Goal: Information Seeking & Learning: Learn about a topic

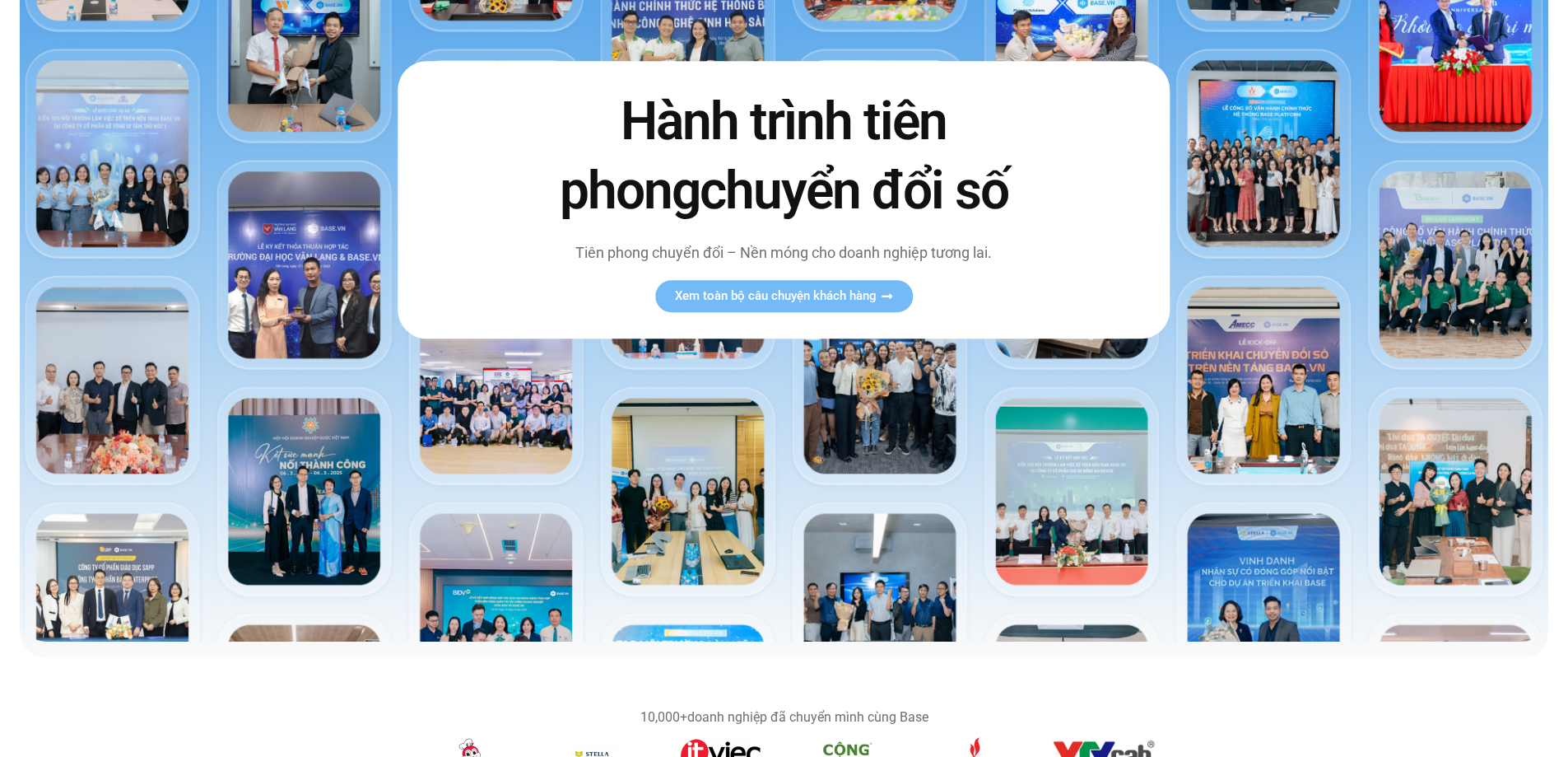
scroll to position [330, 0]
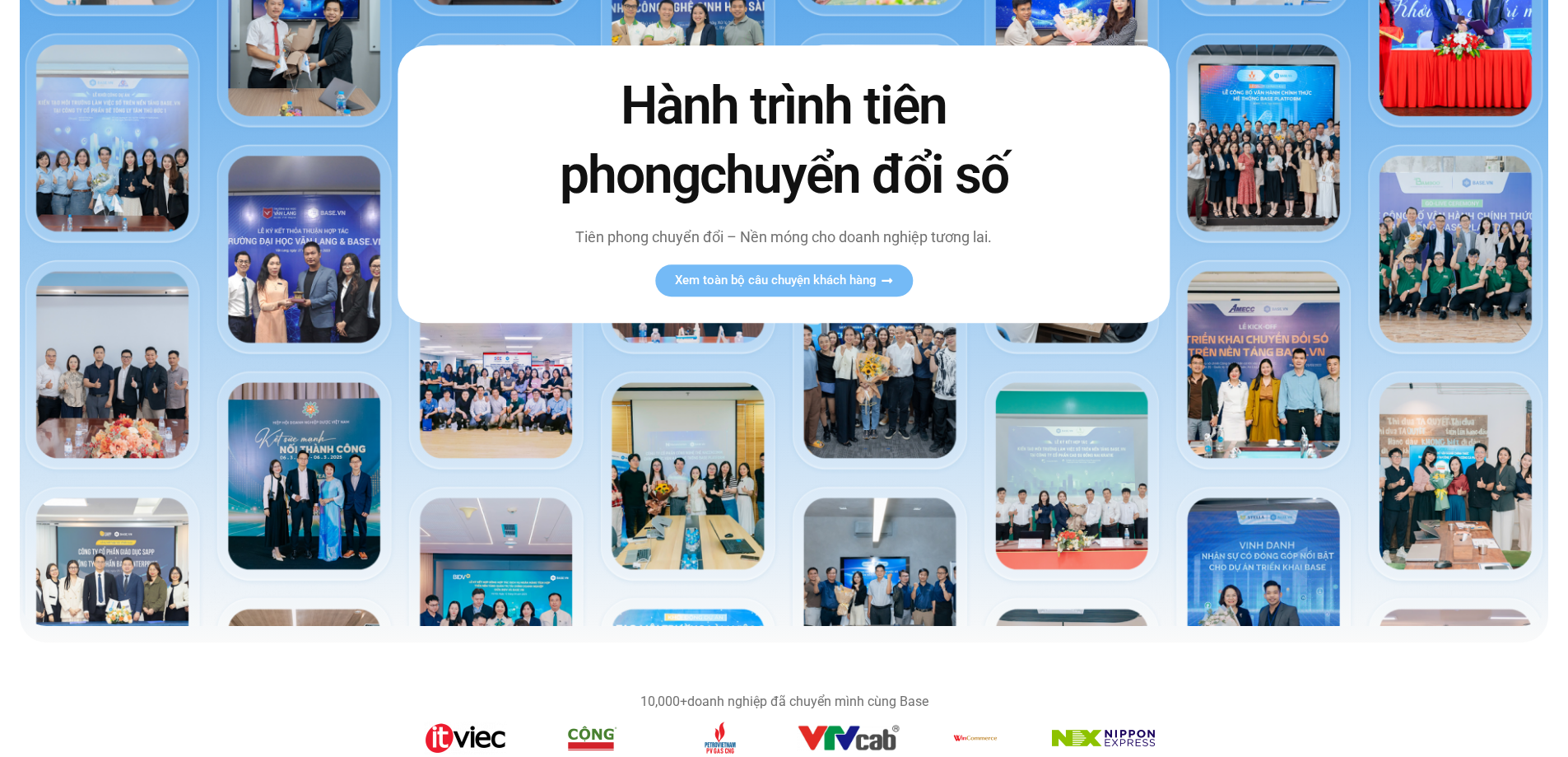
click at [662, 444] on img at bounding box center [784, 176] width 1529 height 899
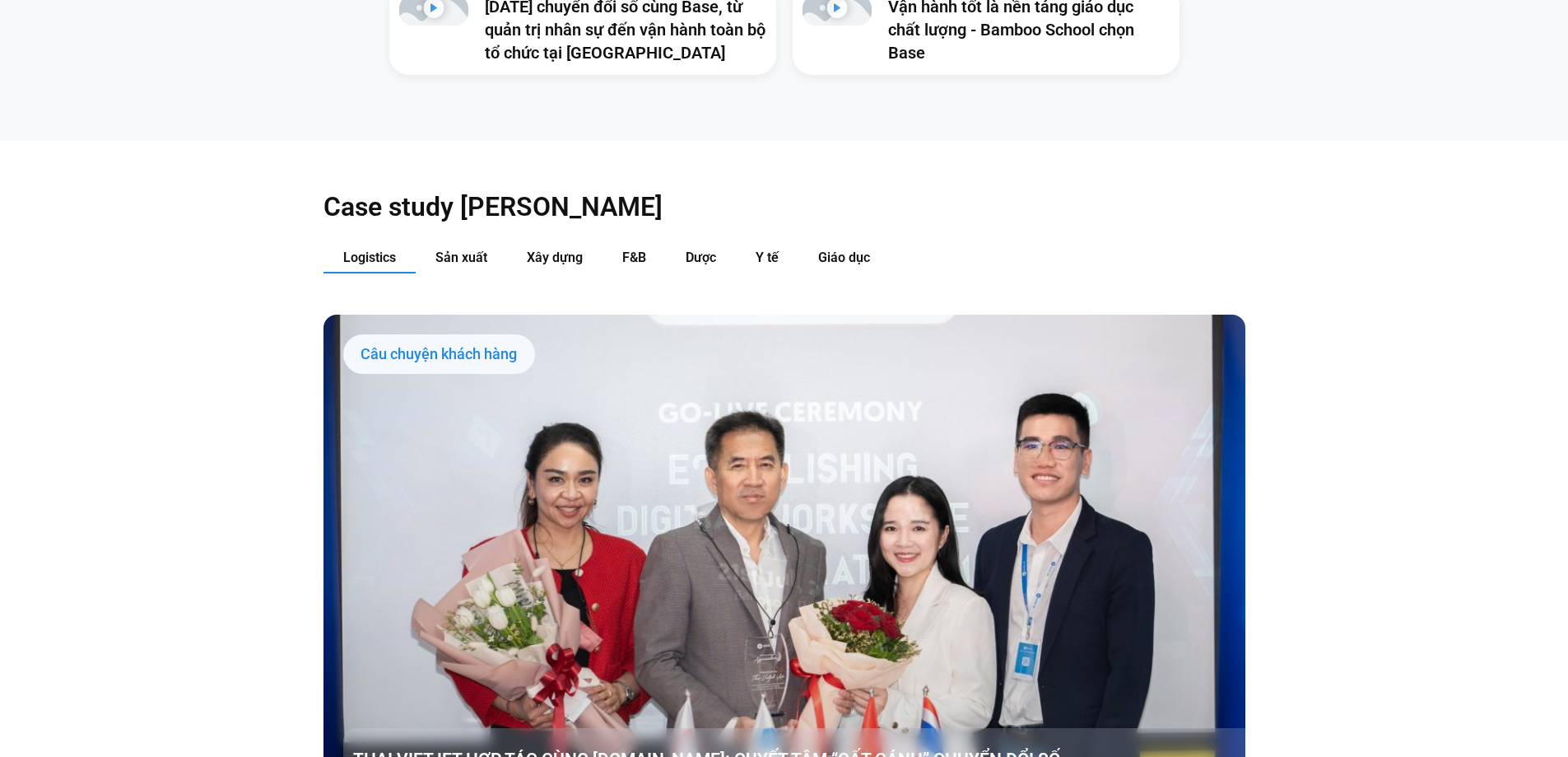
scroll to position [1812, 0]
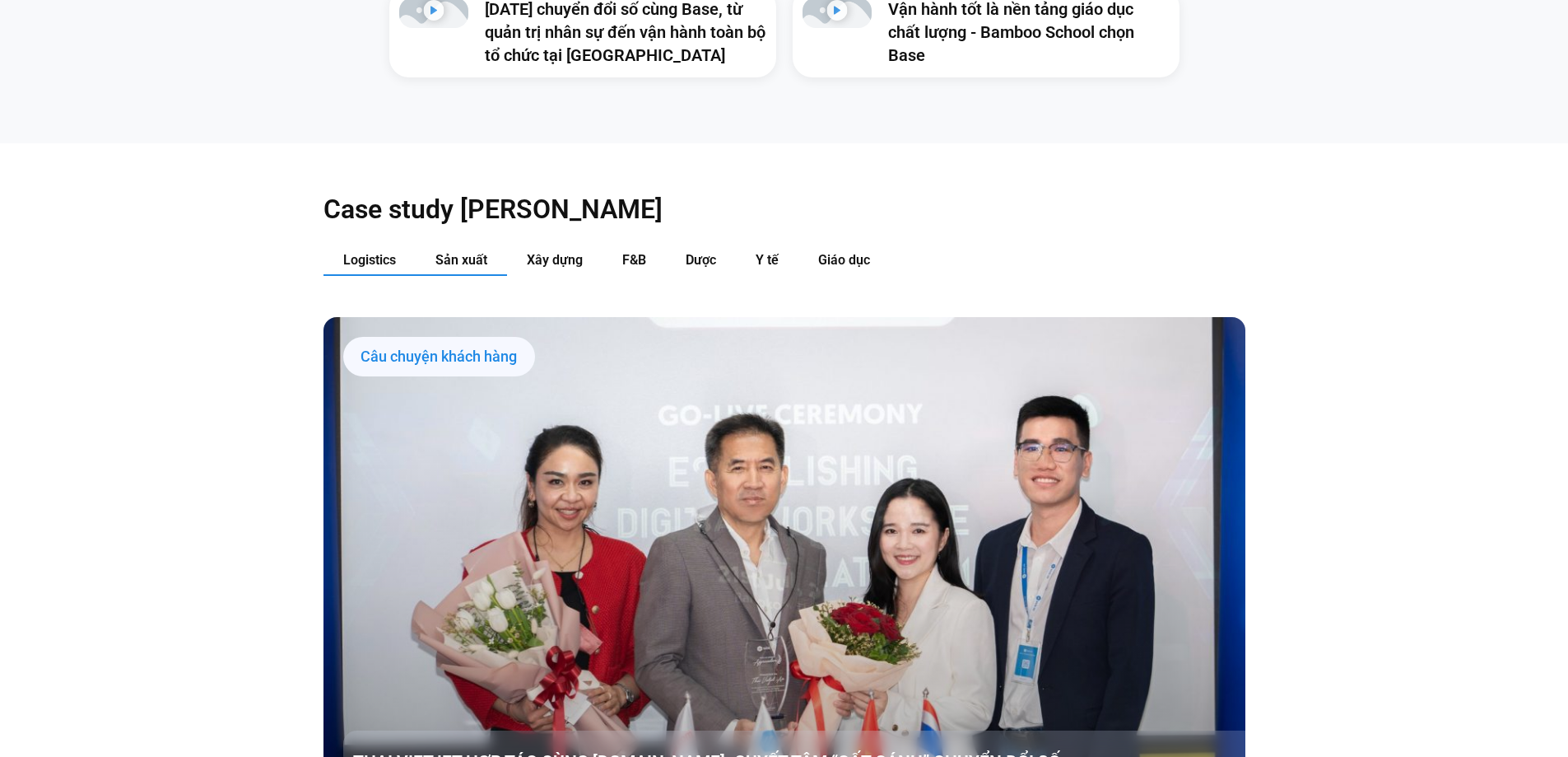
click at [461, 252] on span "Sản xuất" at bounding box center [461, 259] width 52 height 15
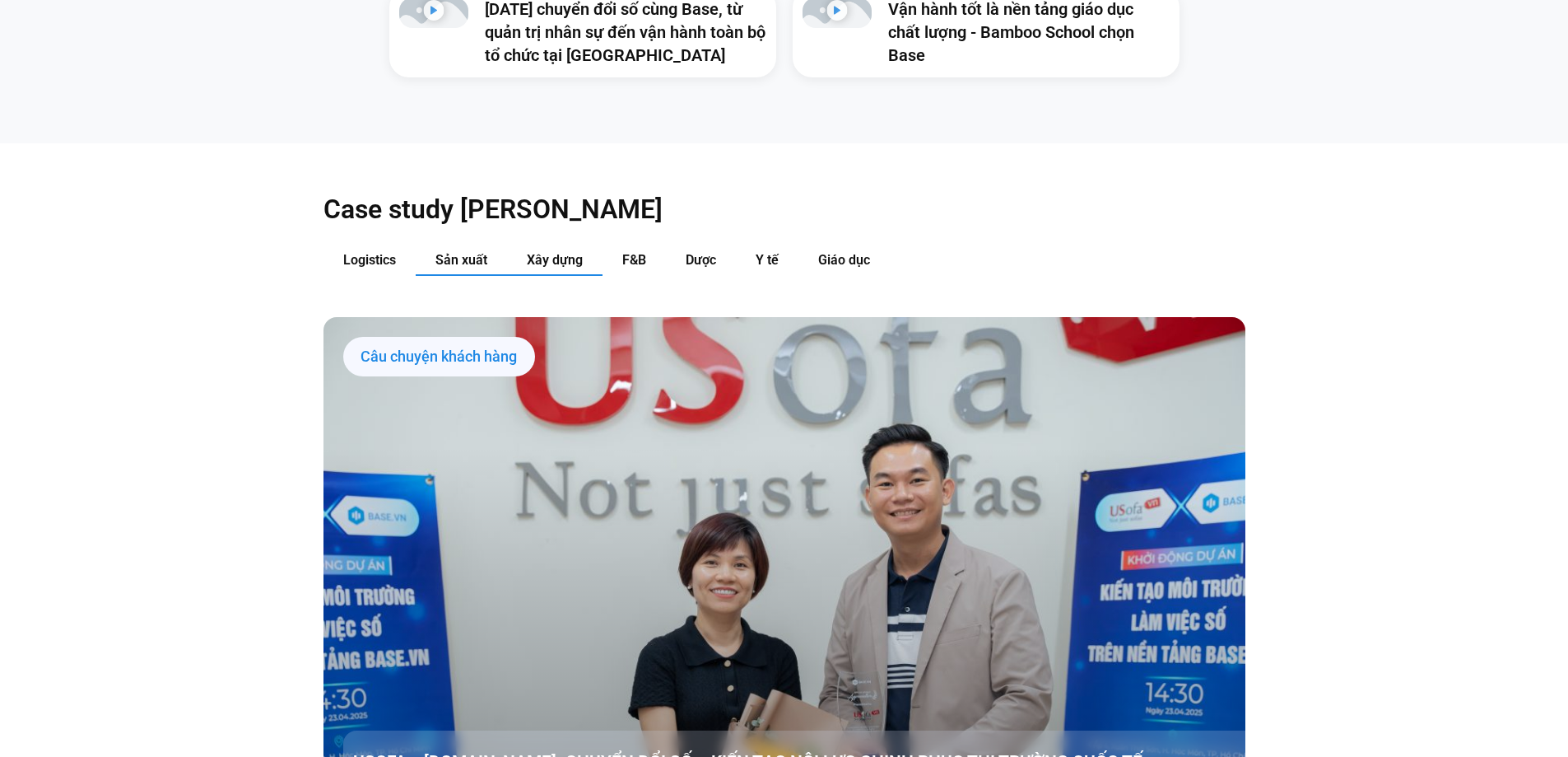
click at [549, 252] on span "Xây dựng" at bounding box center [555, 259] width 56 height 15
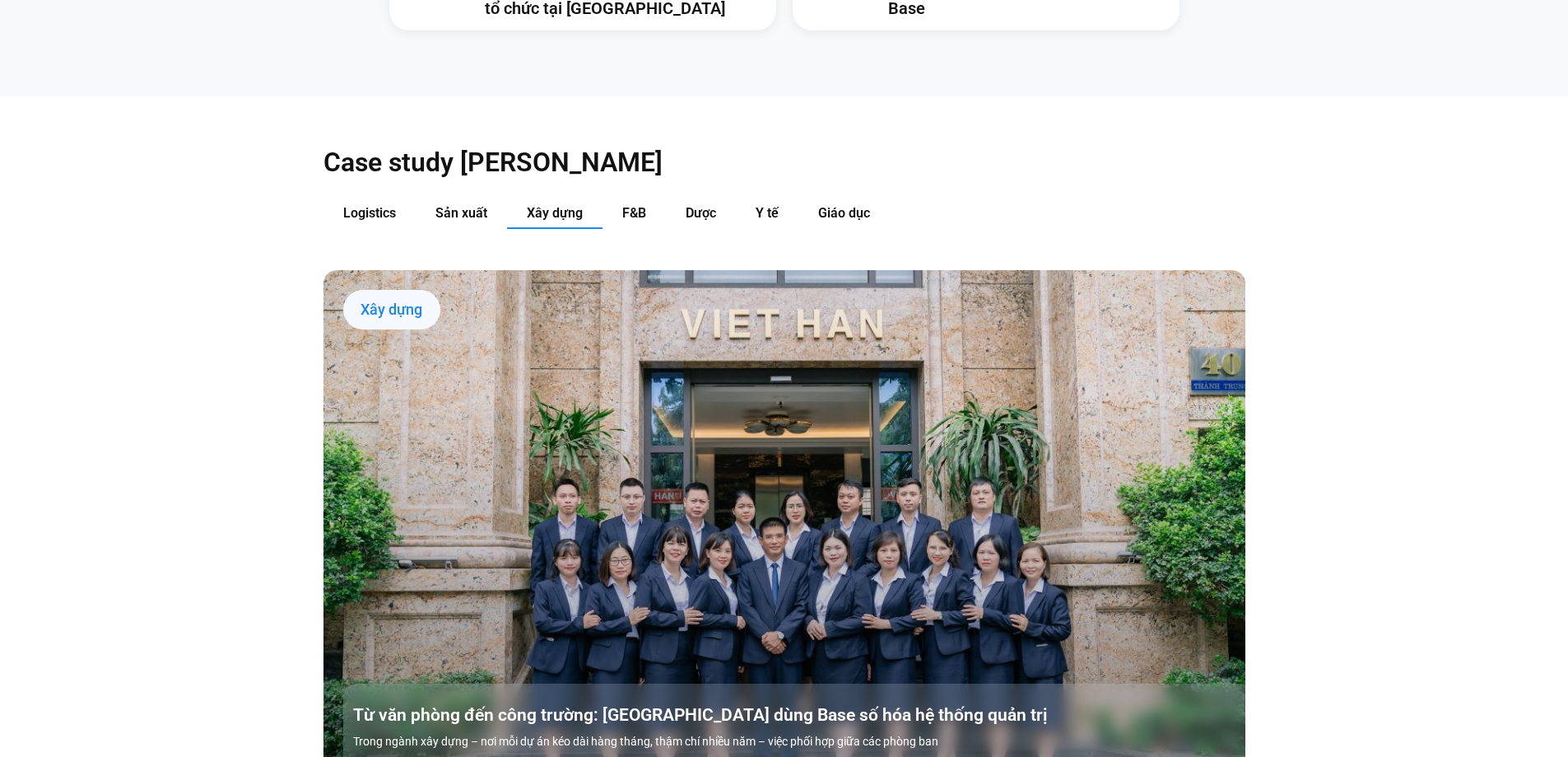
scroll to position [1894, 0]
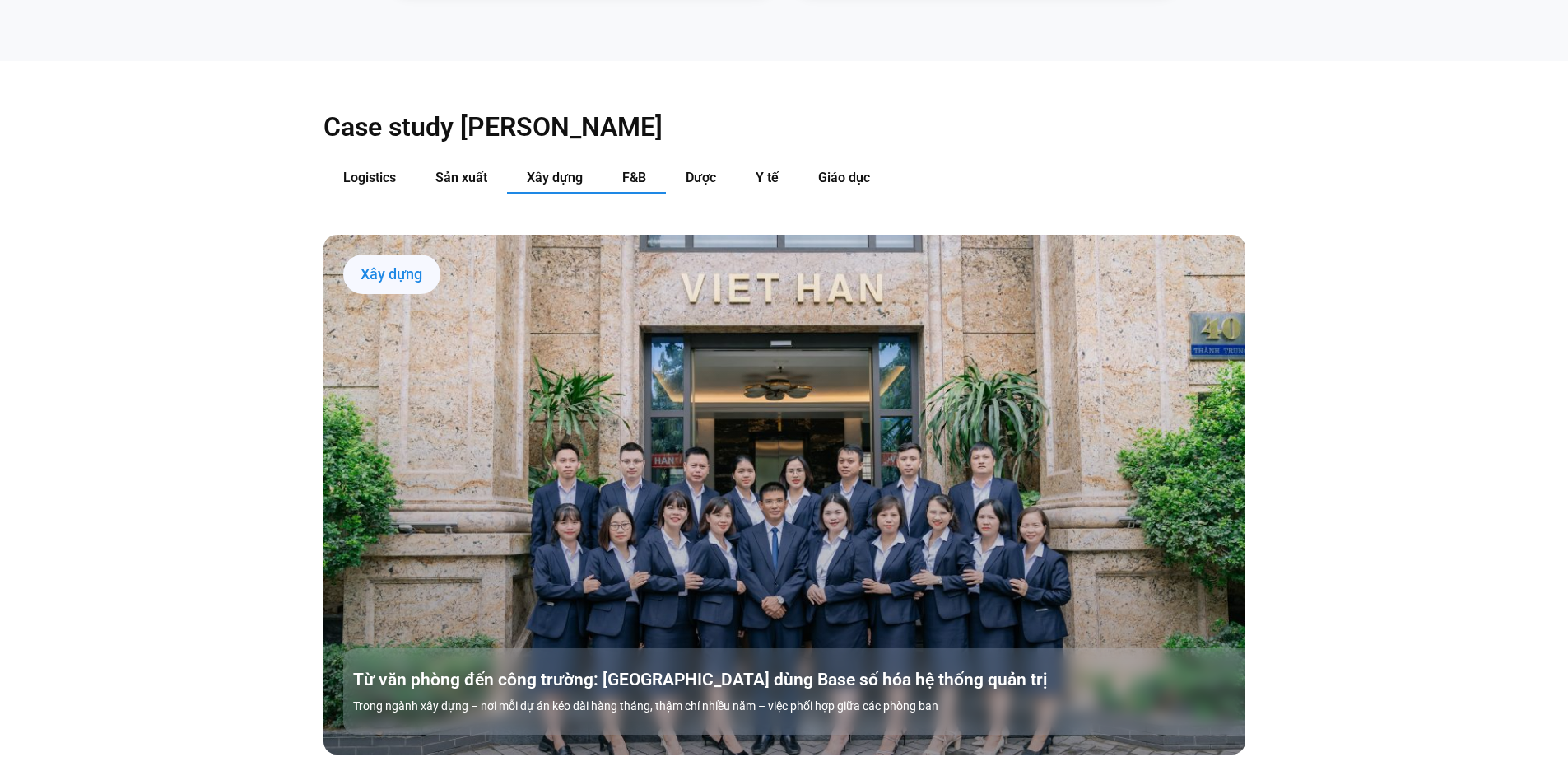
click at [631, 170] on span "F&B" at bounding box center [634, 177] width 24 height 15
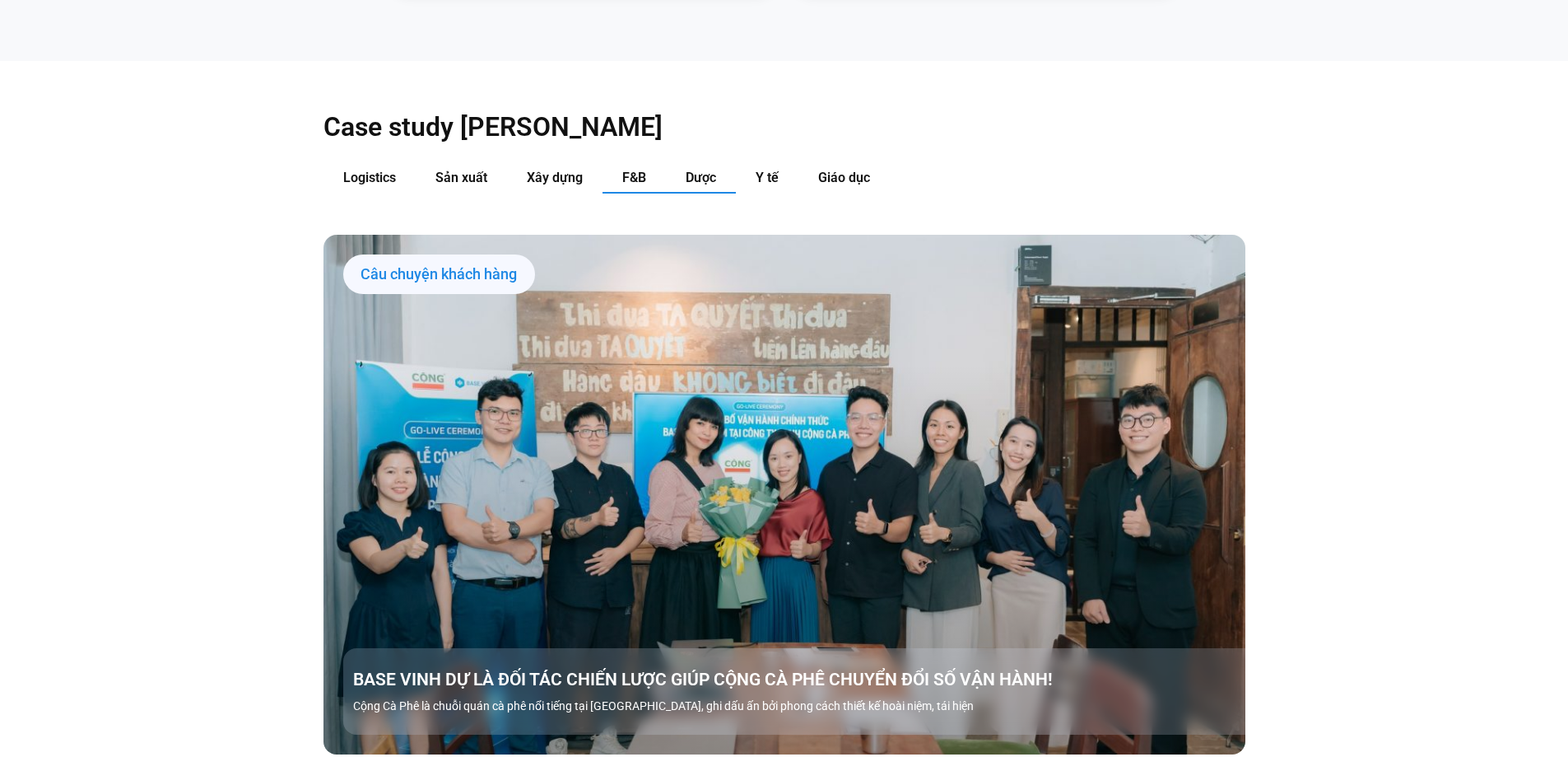
click at [711, 170] on span "Dược" at bounding box center [701, 177] width 31 height 15
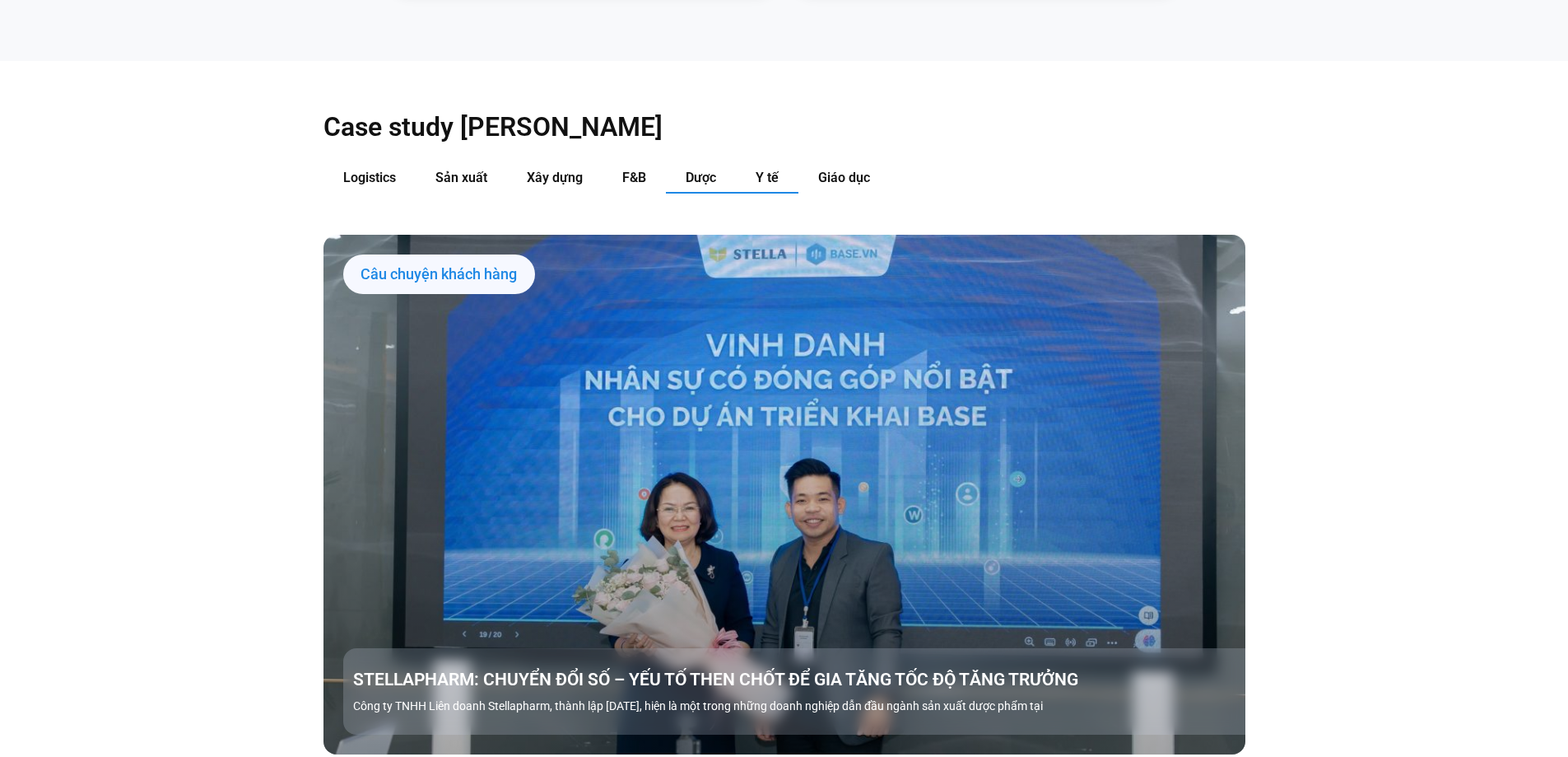
click at [757, 170] on span "Y tế" at bounding box center [767, 177] width 23 height 15
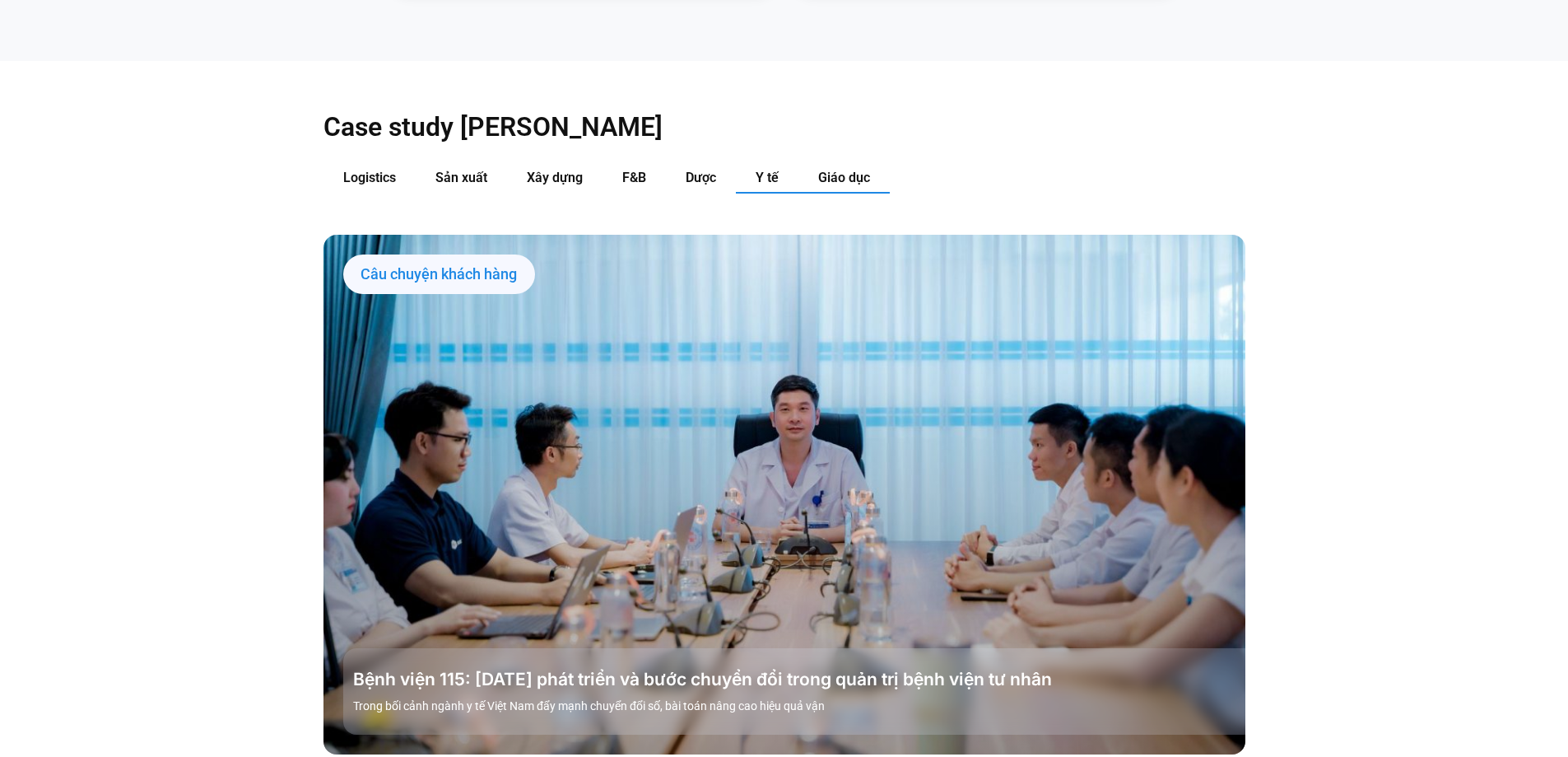
click at [815, 163] on button "Giáo dục" at bounding box center [844, 178] width 92 height 31
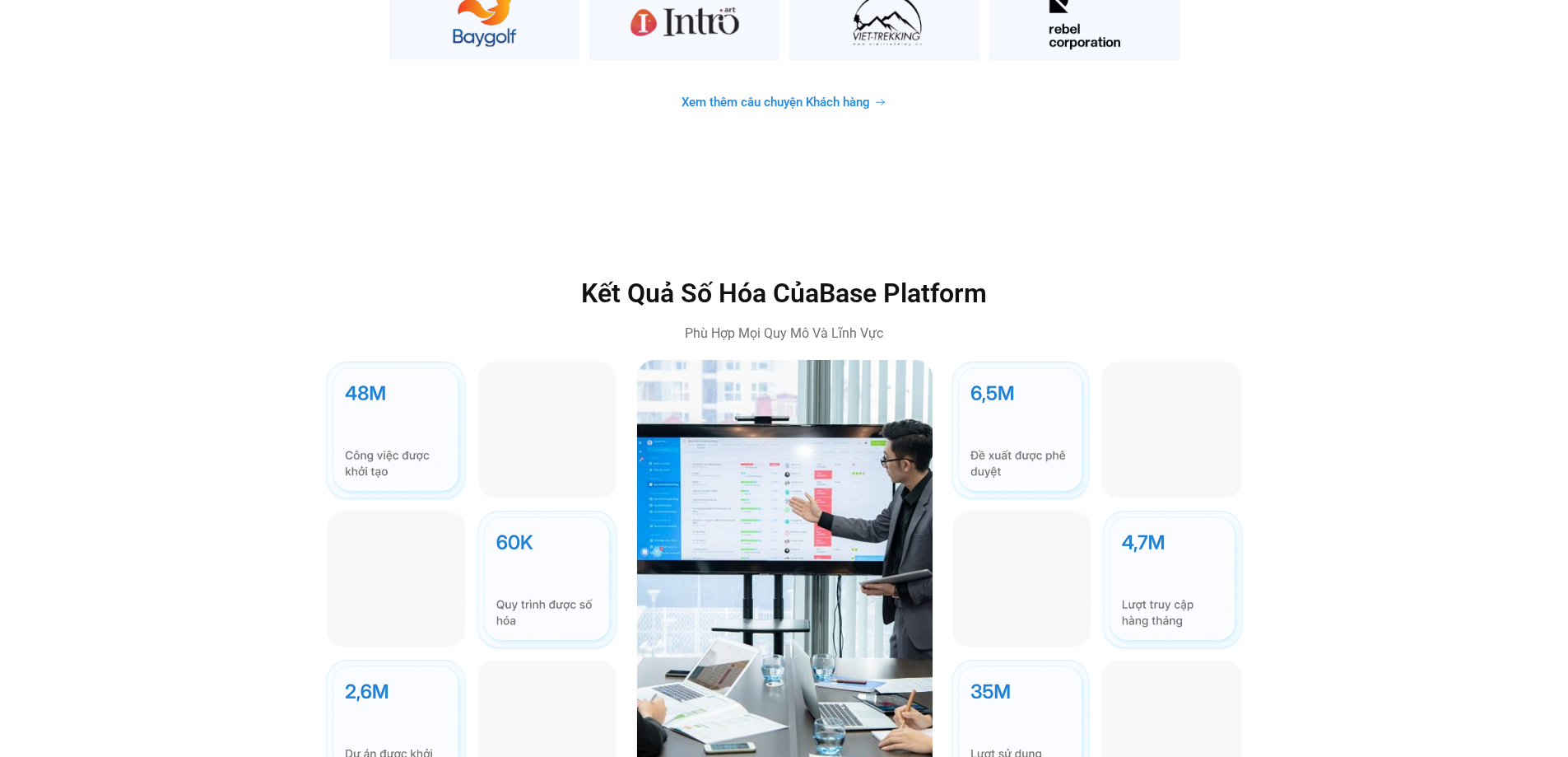
scroll to position [4283, 0]
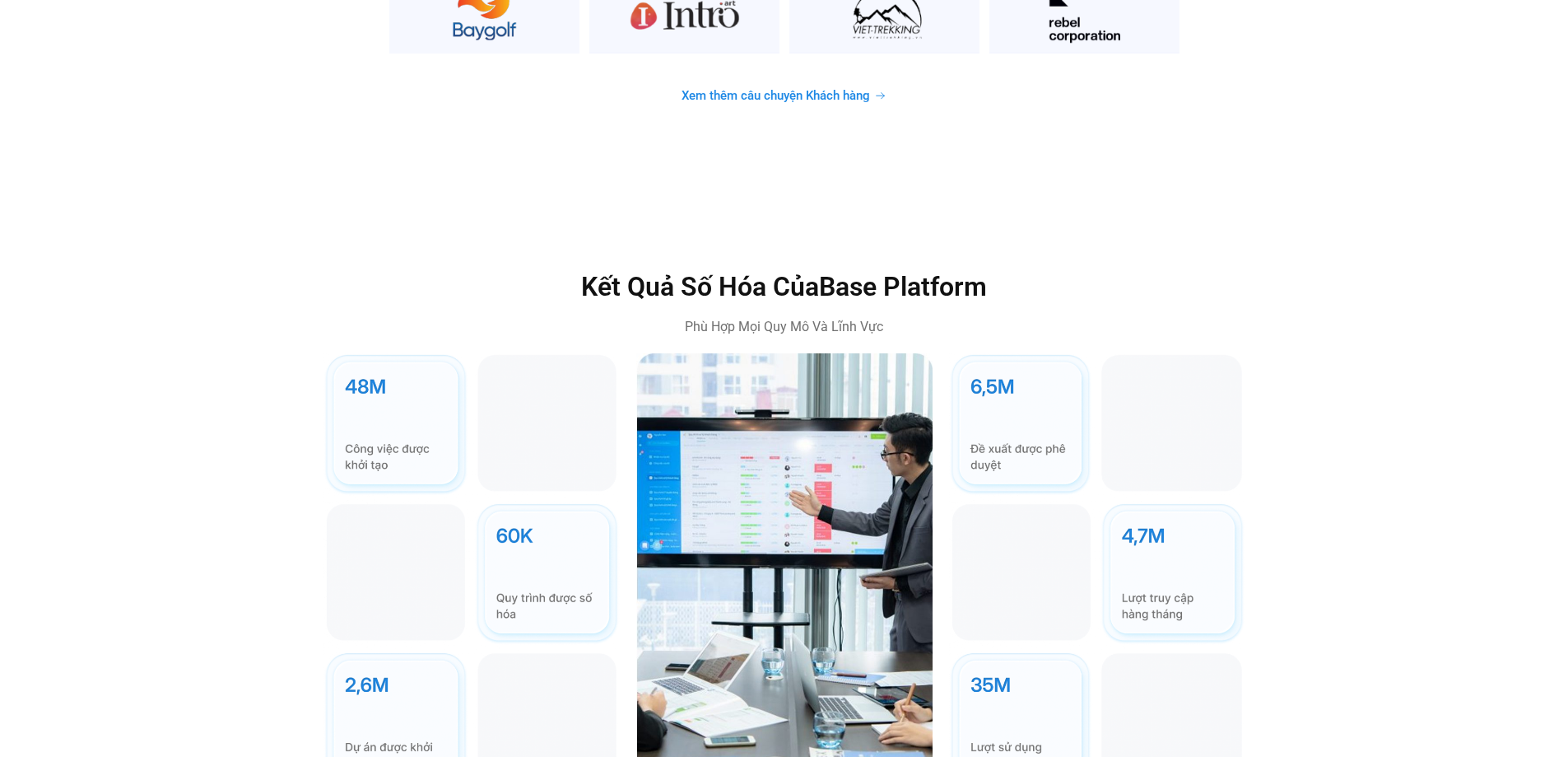
click at [801, 80] on link "Xem thêm câu chuyện Khách hàng" at bounding box center [784, 96] width 245 height 33
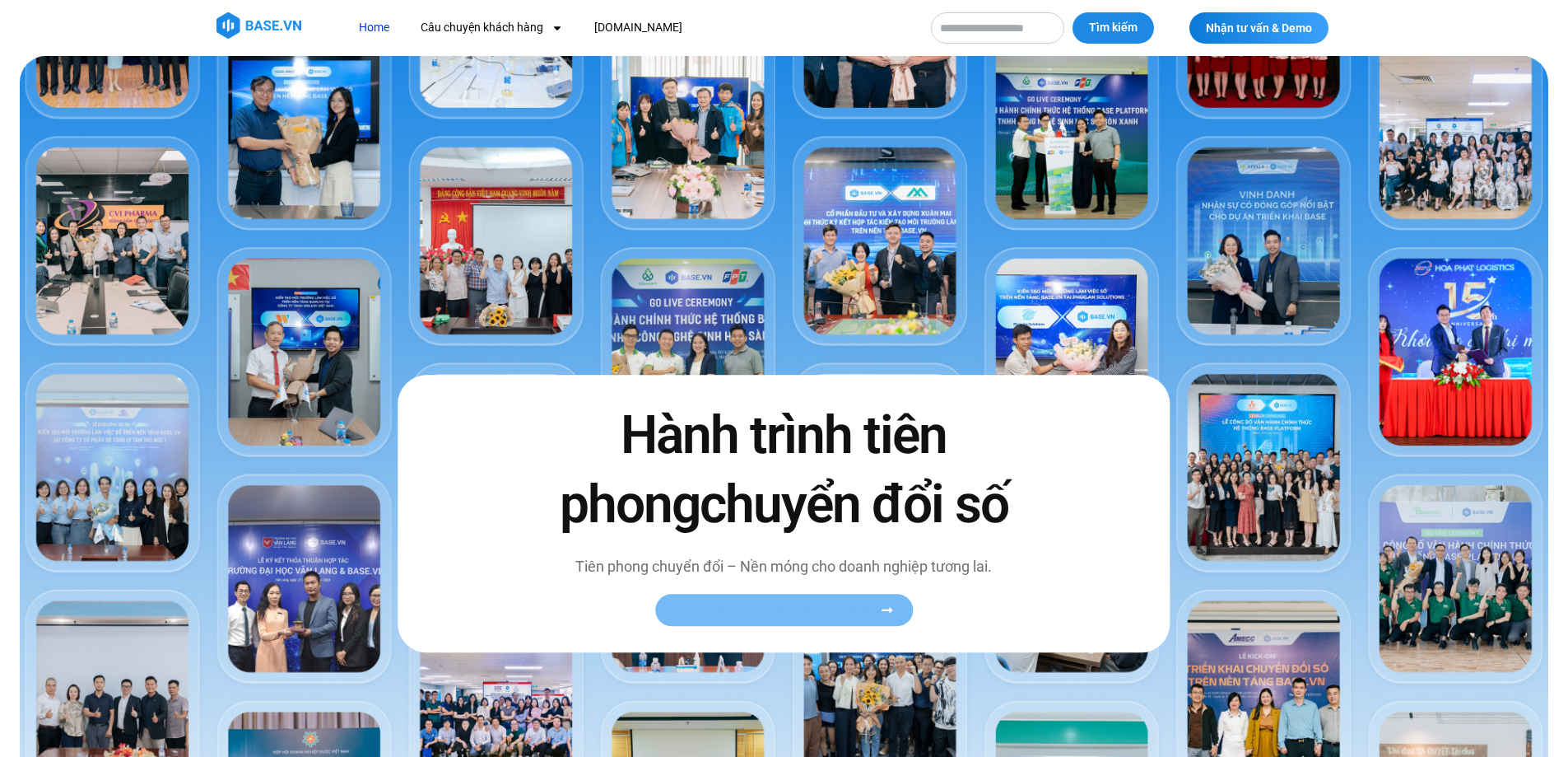
click at [795, 617] on link "Xem toàn bộ câu chuyện khách hàng" at bounding box center [784, 610] width 258 height 33
click at [765, 609] on span "Xem toàn bộ câu chuyện khách hàng" at bounding box center [776, 610] width 202 height 12
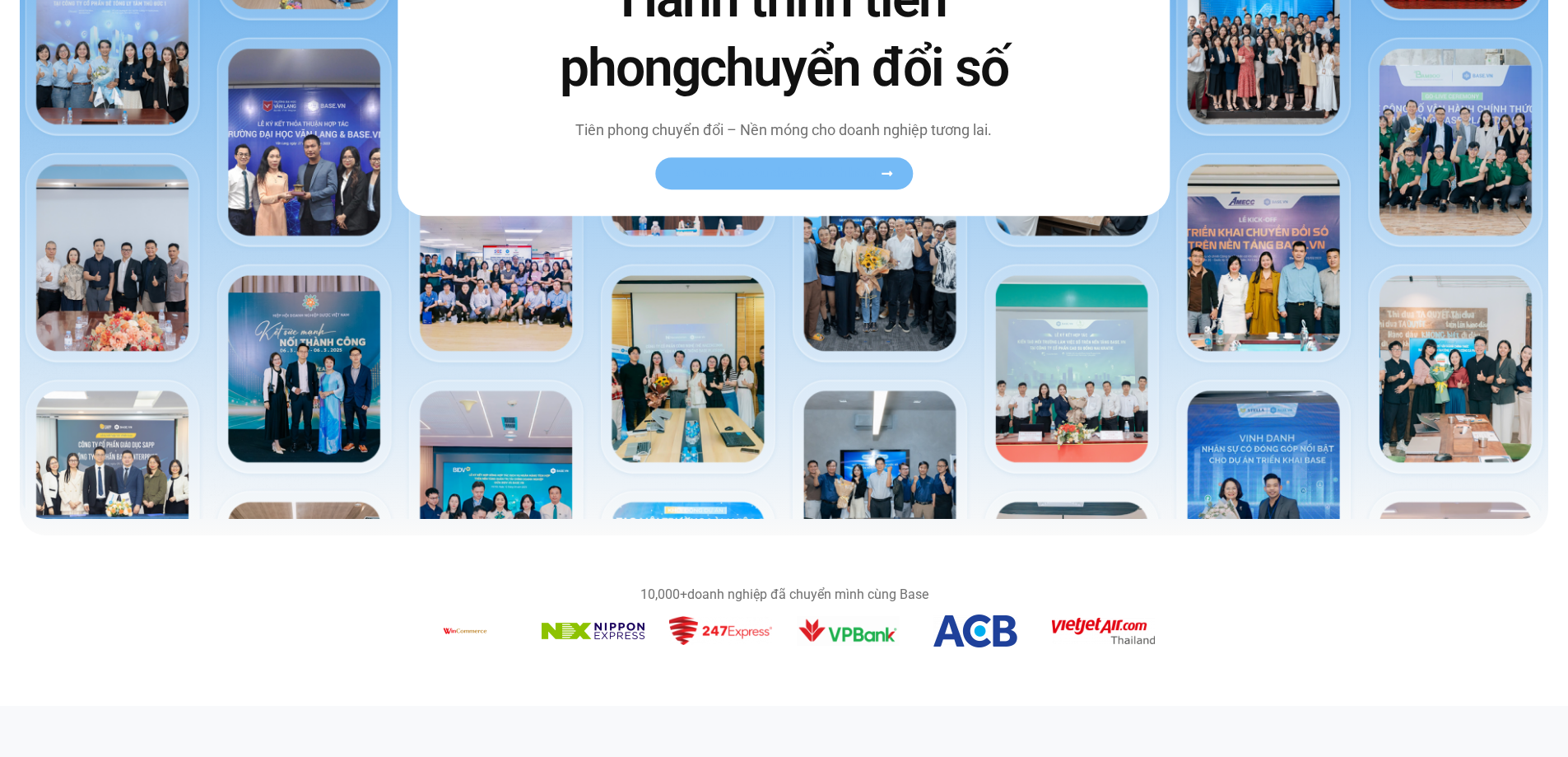
scroll to position [494, 0]
